Goal: Task Accomplishment & Management: Use online tool/utility

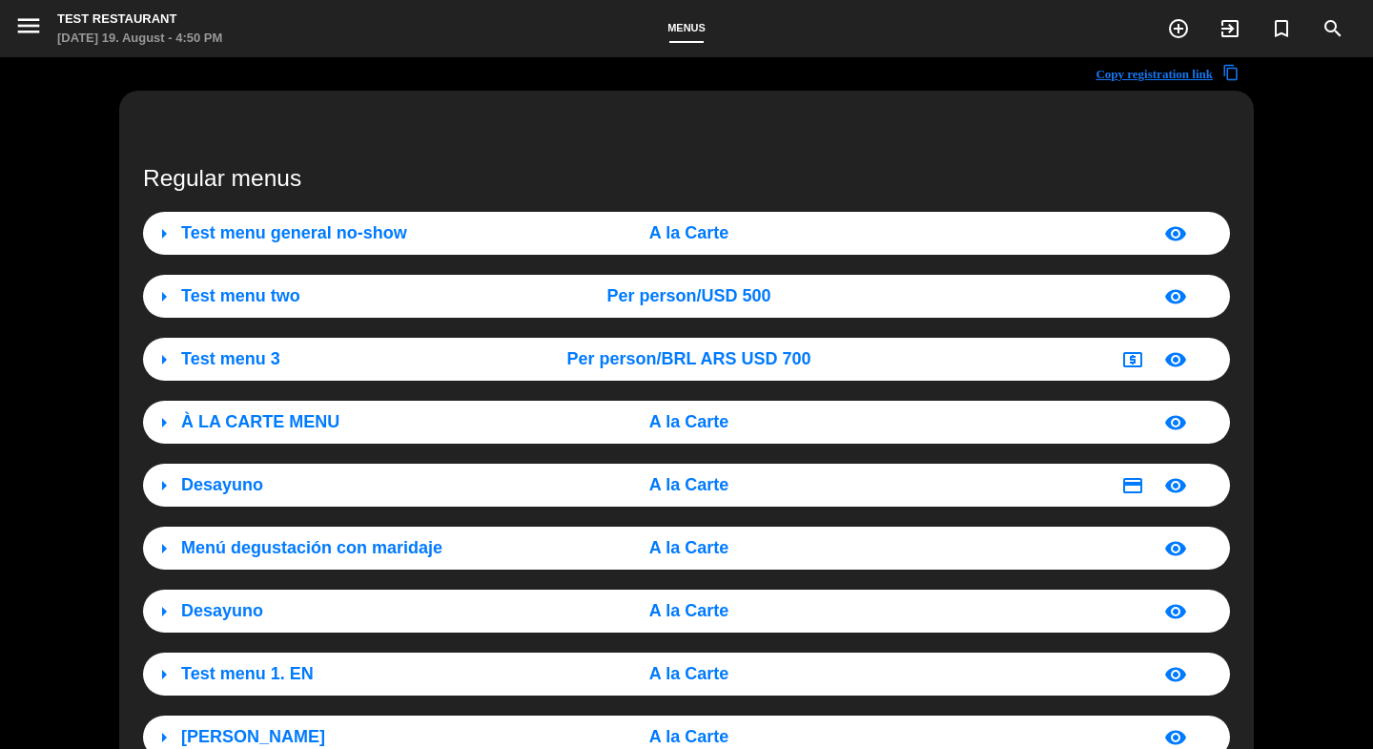
click at [352, 236] on span "Test menu general no-show" at bounding box center [294, 232] width 226 height 19
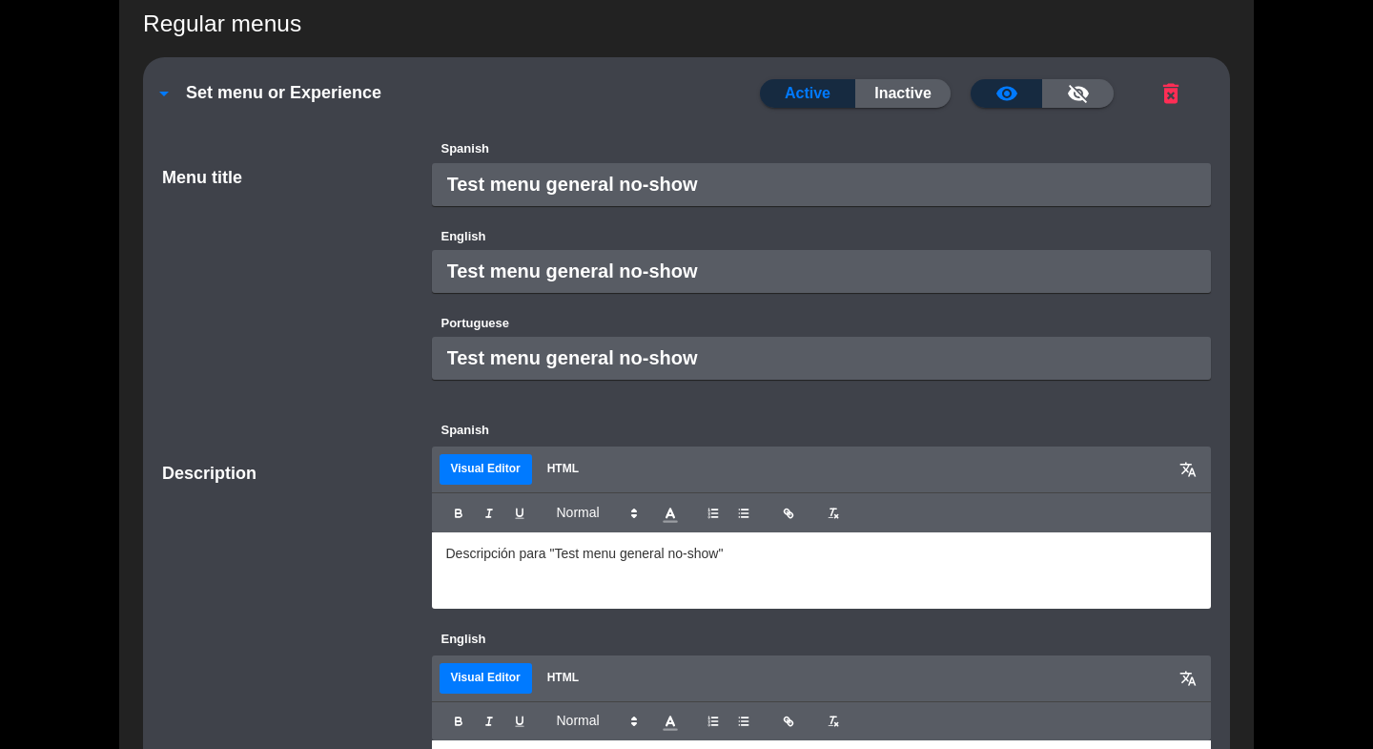
scroll to position [176, 0]
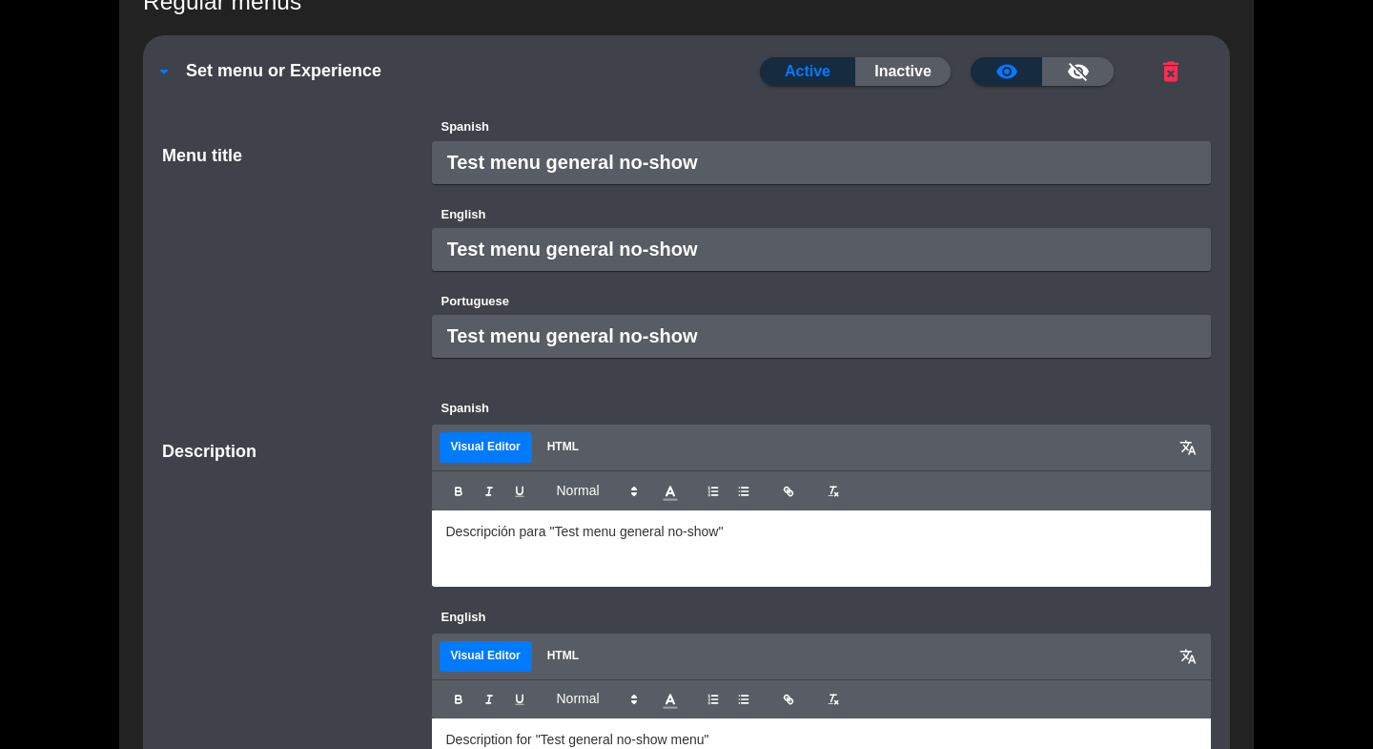
drag, startPoint x: 717, startPoint y: 510, endPoint x: 794, endPoint y: 565, distance: 94.5
click at [717, 510] on div "Descripción para "Test menu general no-show"" at bounding box center [822, 548] width 780 height 76
click at [1183, 447] on span "translate" at bounding box center [1188, 447] width 17 height 17
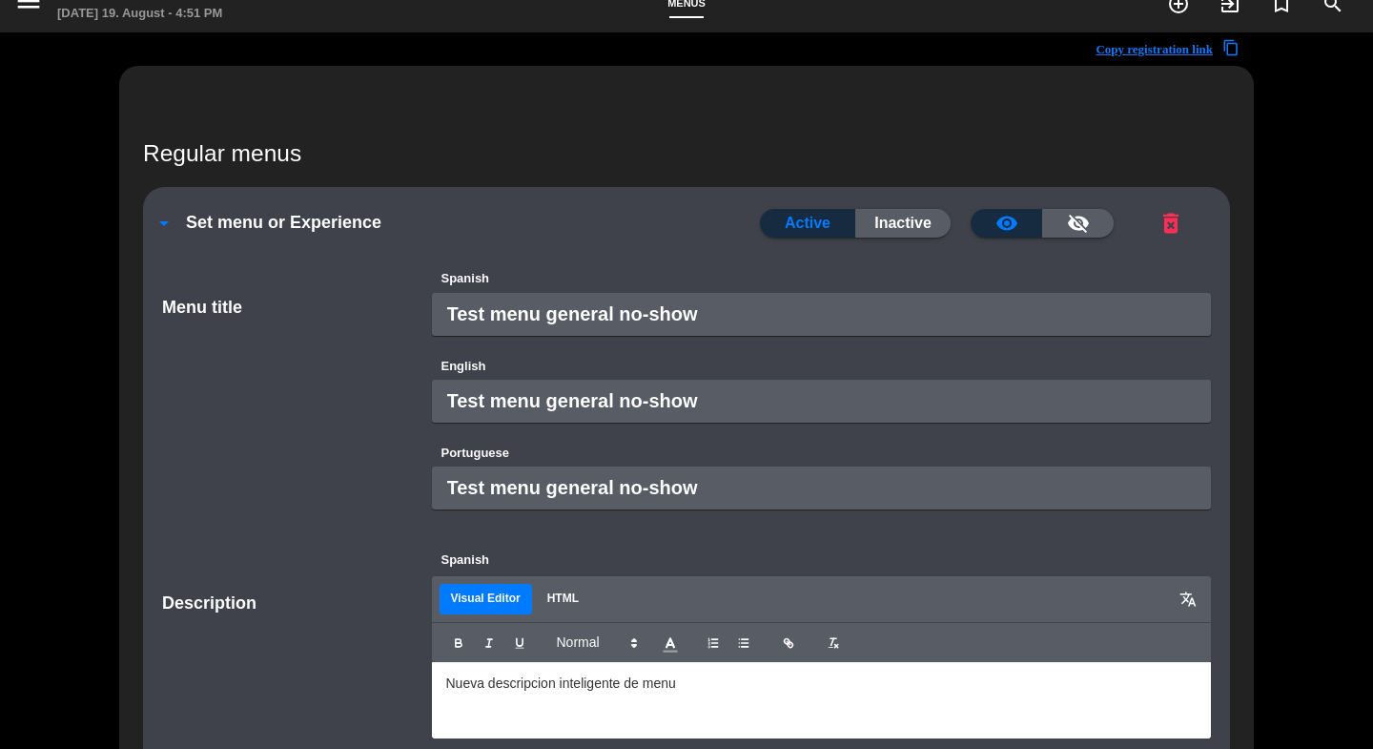
scroll to position [0, 0]
